Goal: Find specific page/section: Find specific page/section

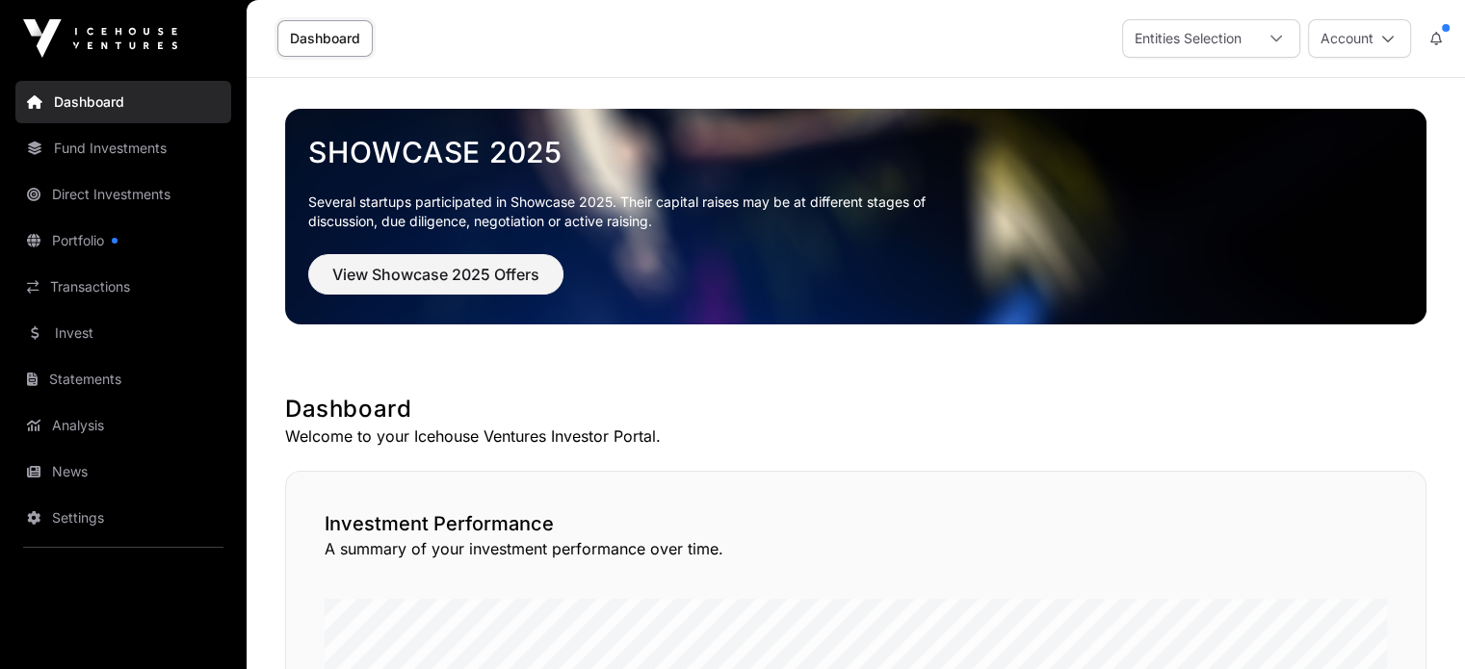
click at [119, 157] on link "Fund Investments" at bounding box center [123, 148] width 216 height 42
click at [102, 146] on link "Fund Investments" at bounding box center [123, 148] width 216 height 42
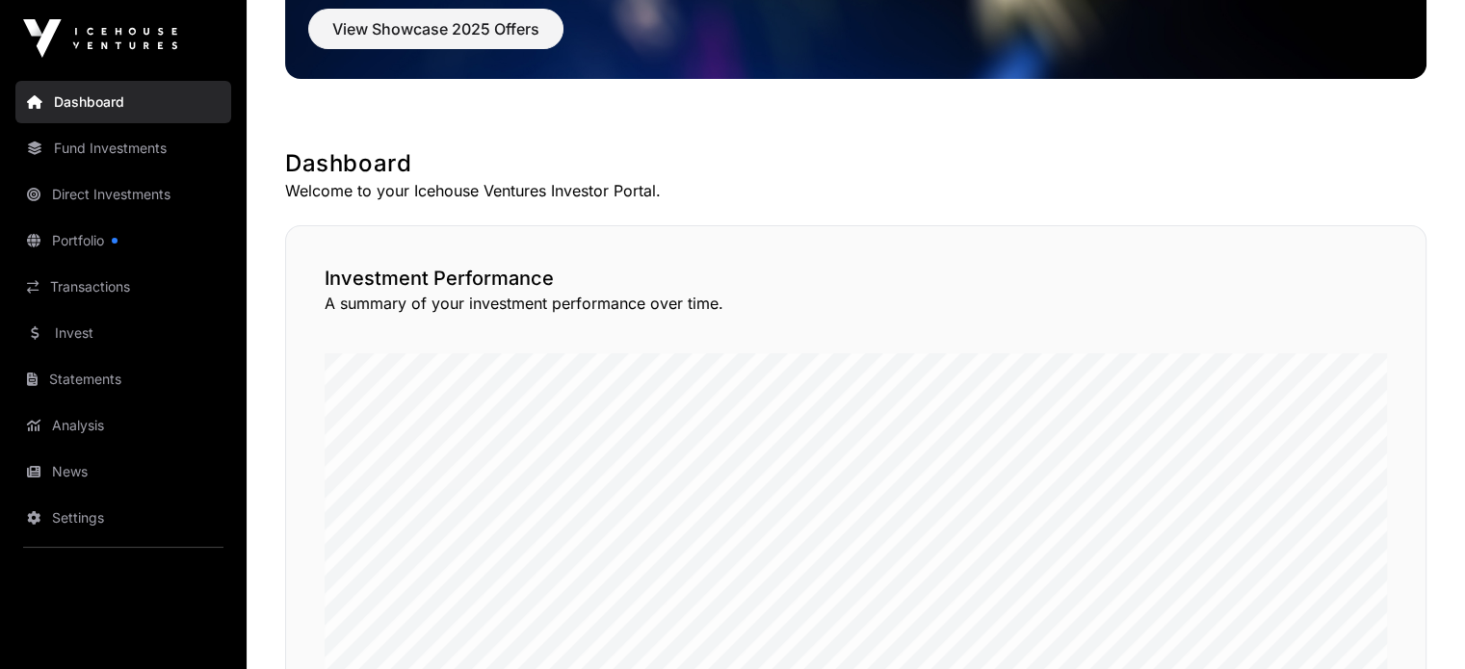
scroll to position [162, 0]
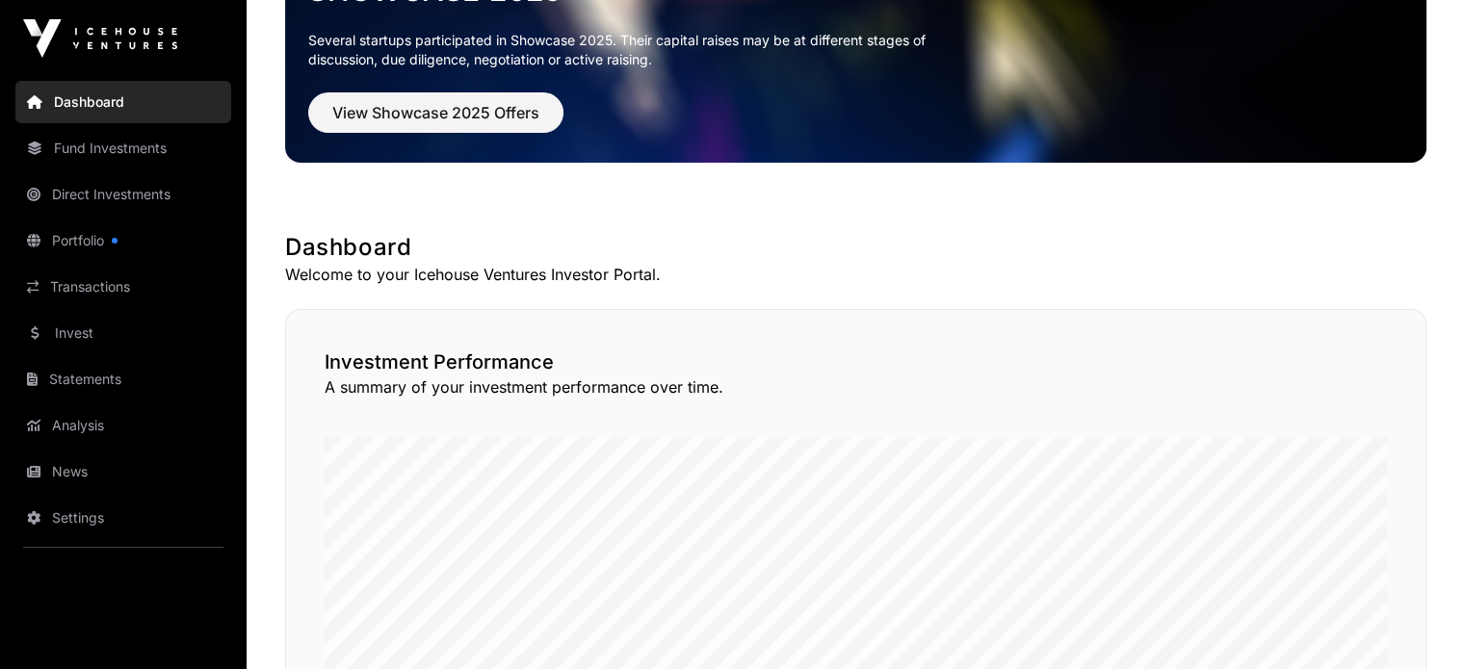
click at [46, 144] on link "Fund Investments" at bounding box center [123, 148] width 216 height 42
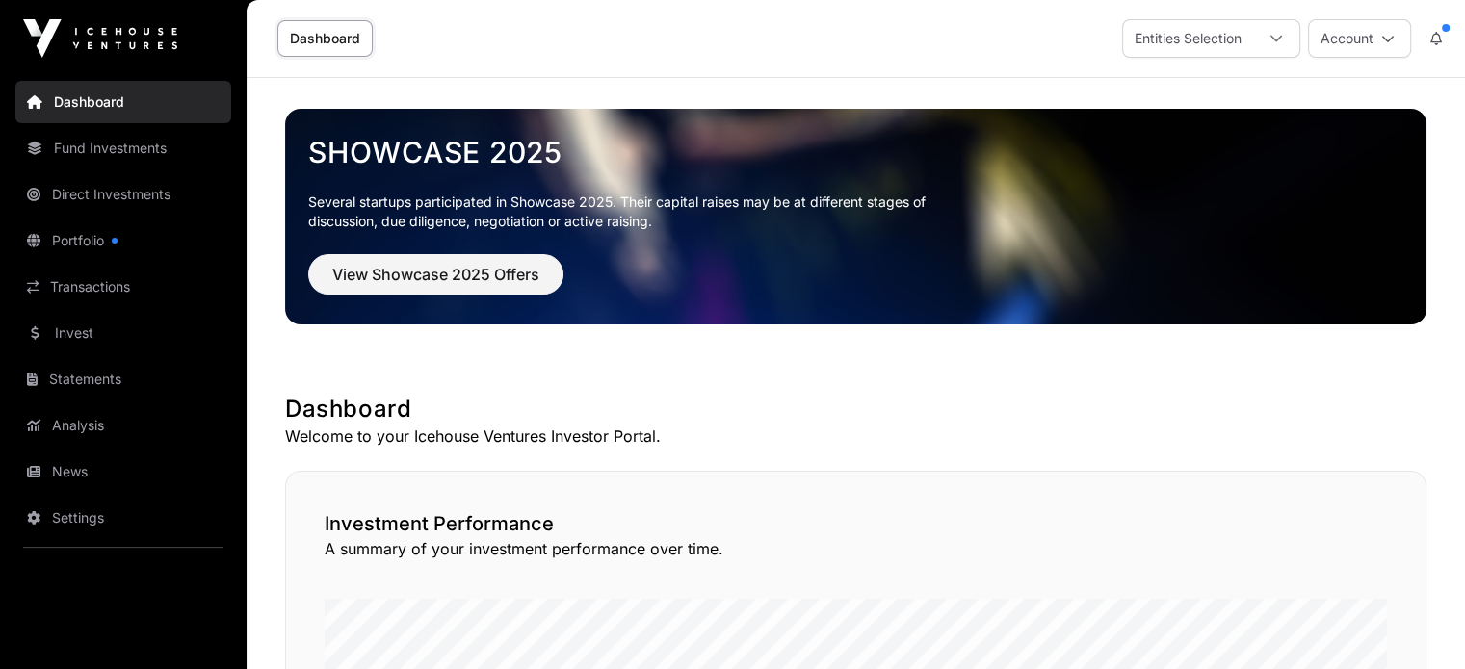
click at [336, 46] on link "Dashboard" at bounding box center [324, 38] width 95 height 37
click at [125, 153] on link "Fund Investments" at bounding box center [123, 148] width 216 height 42
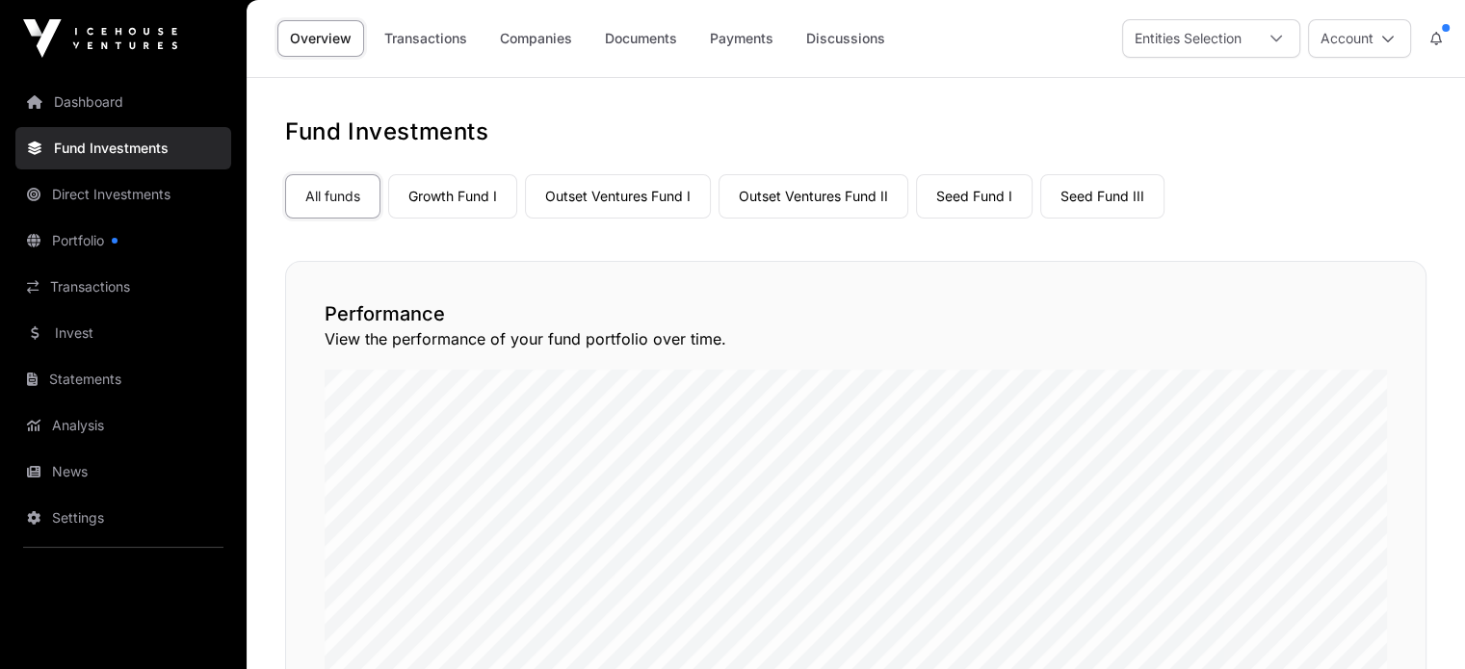
click at [671, 187] on link "Outset Ventures Fund I" at bounding box center [618, 196] width 186 height 44
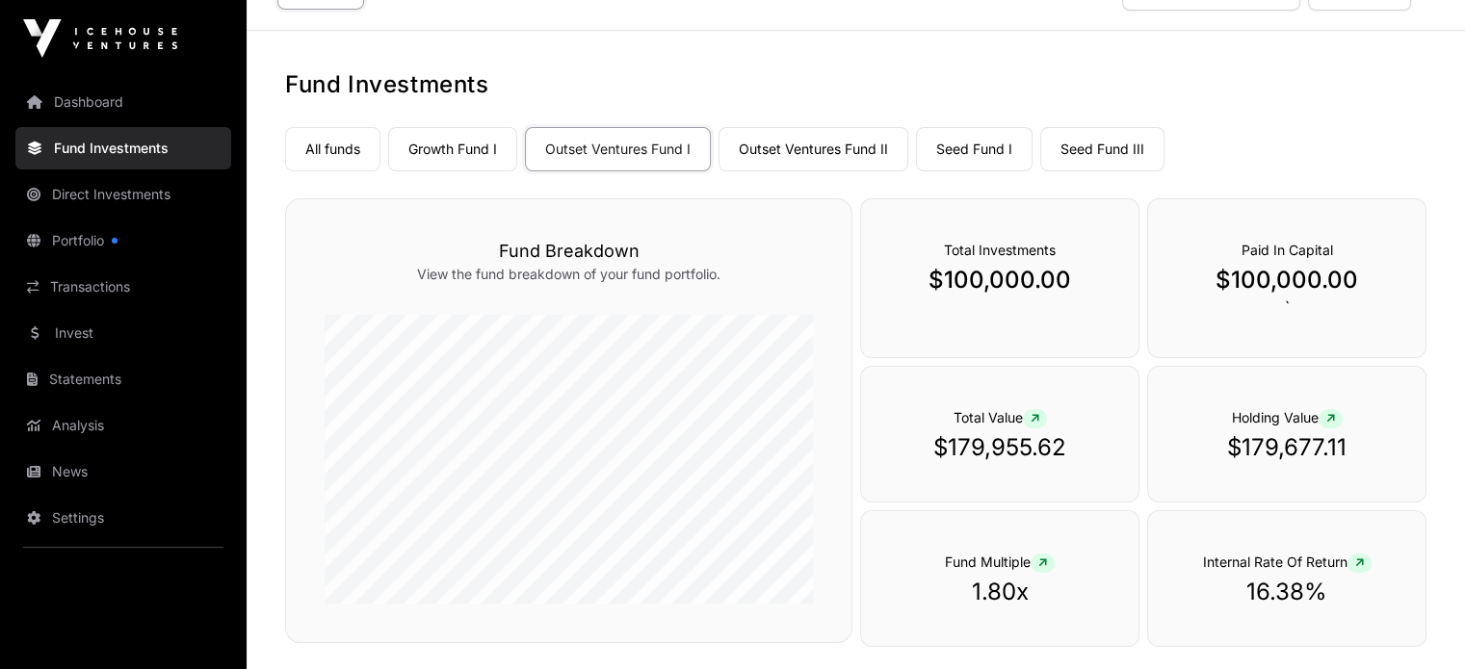
scroll to position [35, 0]
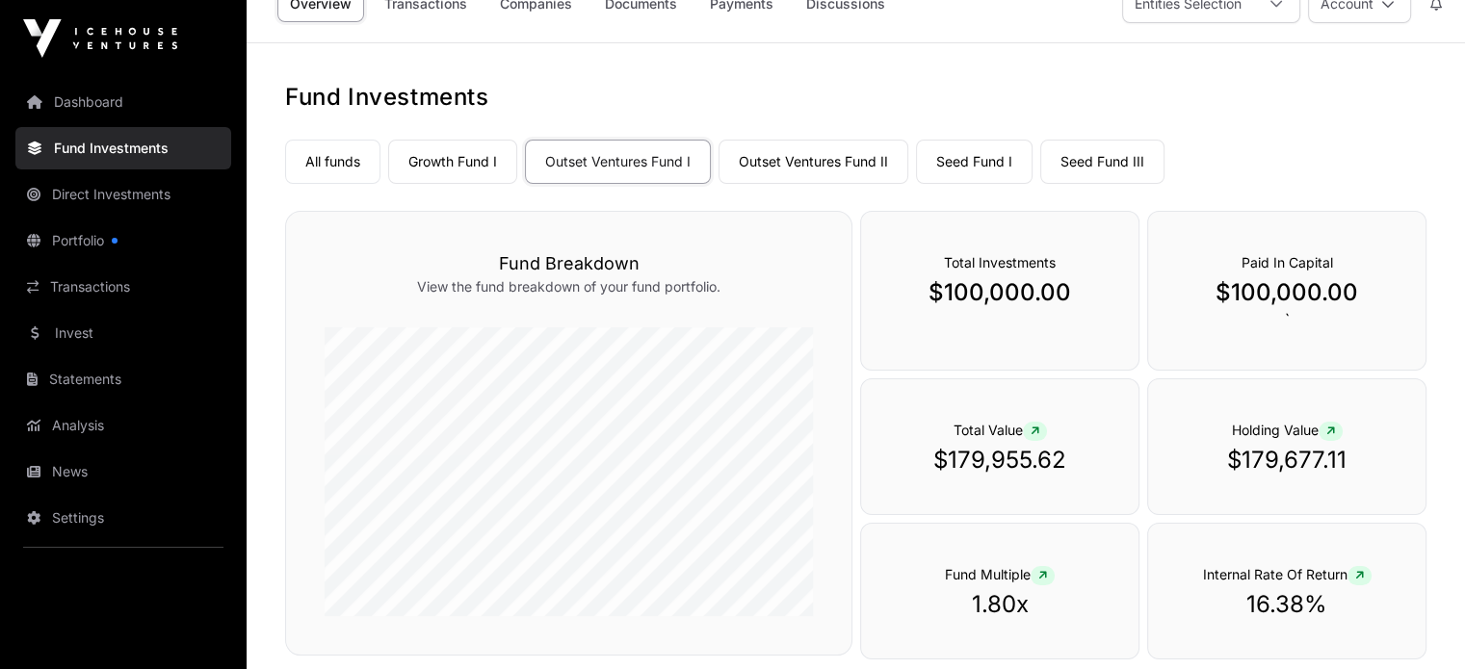
click at [865, 169] on link "Outset Ventures Fund II" at bounding box center [813, 162] width 190 height 44
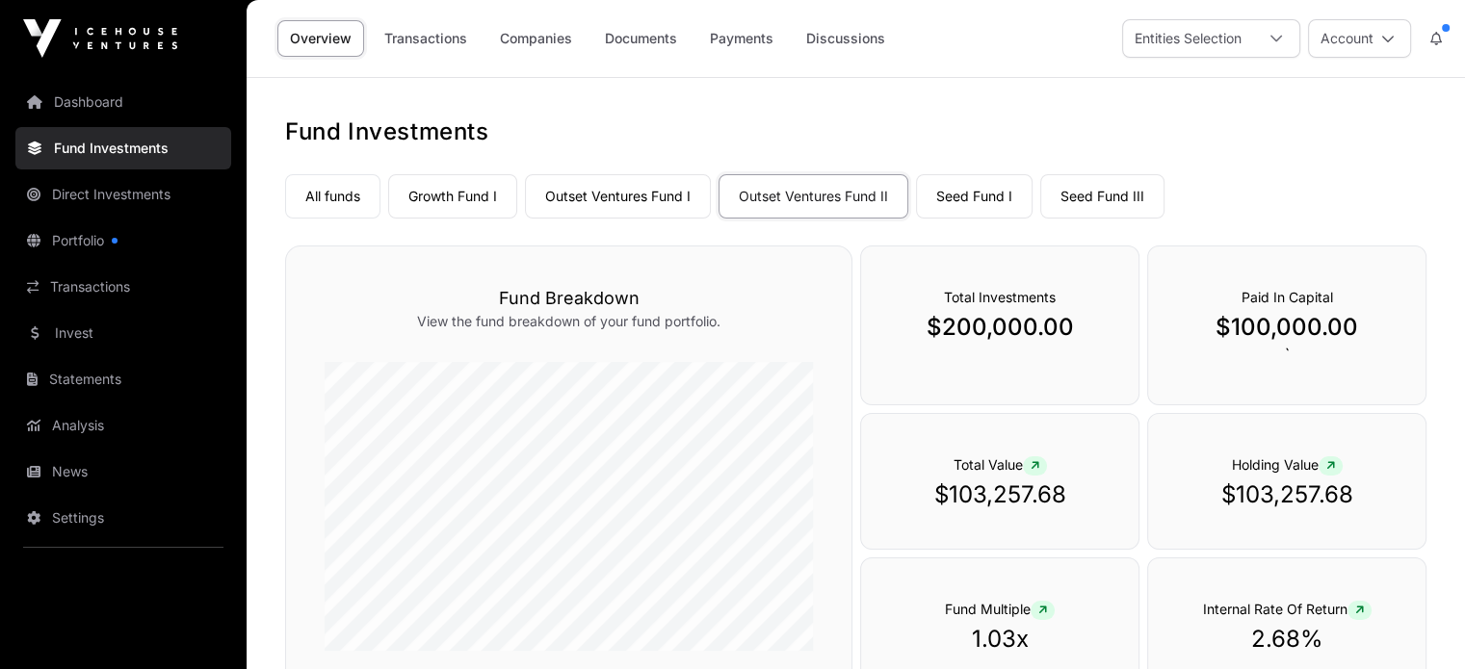
scroll to position [96, 0]
